Goal: Task Accomplishment & Management: Use online tool/utility

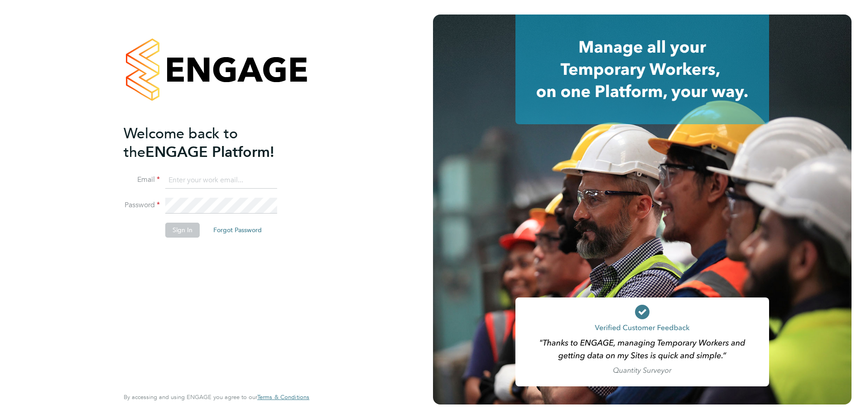
type input "[PERSON_NAME][EMAIL_ADDRESS][PERSON_NAME][DOMAIN_NAME]"
click at [184, 231] on button "Sign In" at bounding box center [182, 230] width 34 height 15
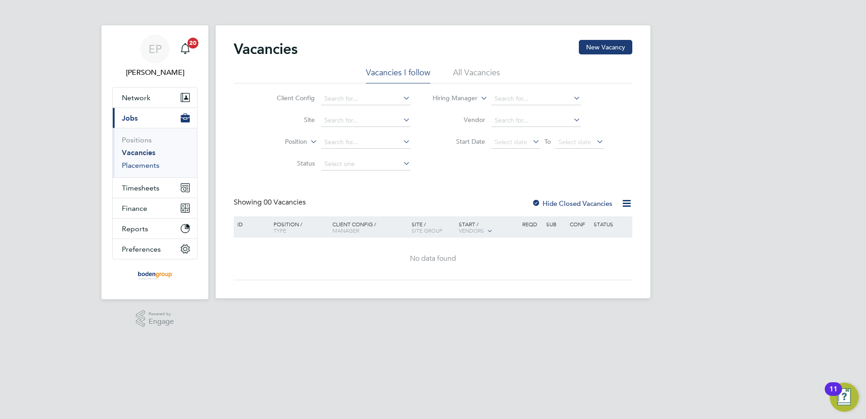
click at [150, 168] on link "Placements" at bounding box center [141, 165] width 38 height 9
